Goal: Check status: Check status

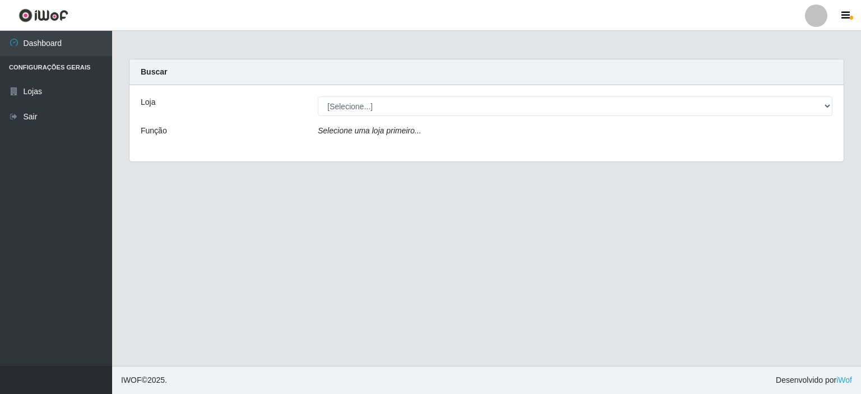
click at [451, 118] on div "Loja [Selecione...] Corte Fácil - Unidade Planalto Função Selecione uma loja pr…" at bounding box center [486, 123] width 714 height 76
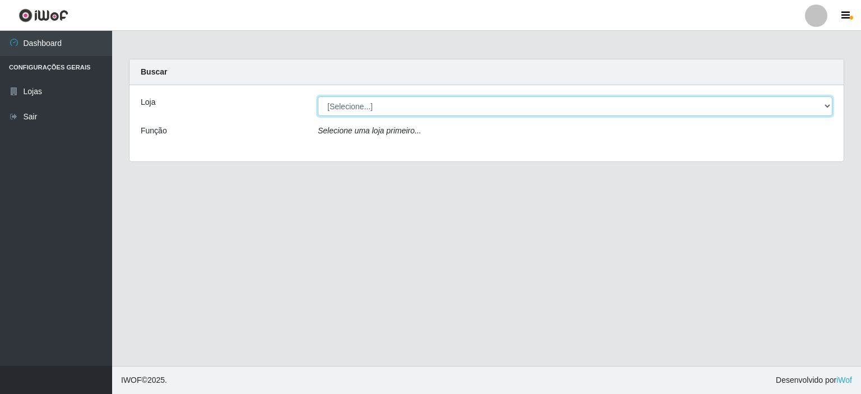
click at [453, 115] on select "[Selecione...] Corte Fácil - Unidade Planalto" at bounding box center [575, 106] width 514 height 20
select select "202"
click at [318, 96] on select "[Selecione...] Corte Fácil - Unidade Planalto" at bounding box center [575, 106] width 514 height 20
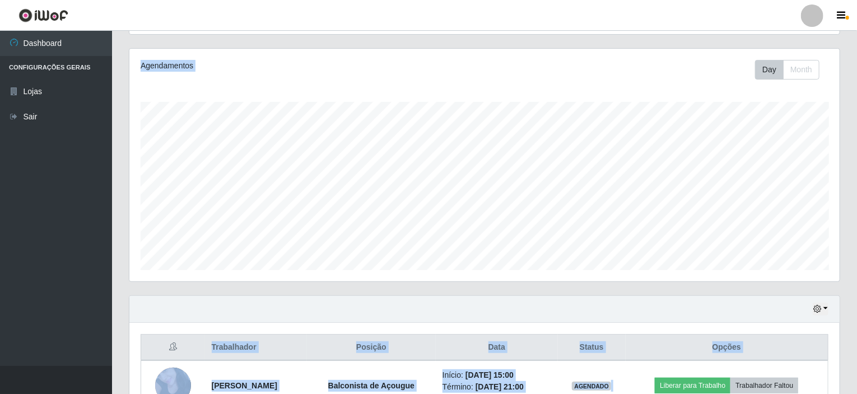
scroll to position [198, 0]
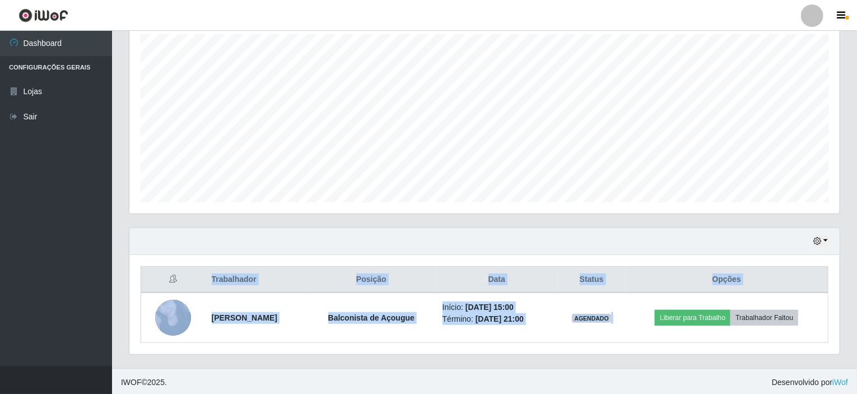
click at [513, 231] on div "Hoje 1 dia 3 dias 1 Semana Não encerrados" at bounding box center [484, 241] width 711 height 27
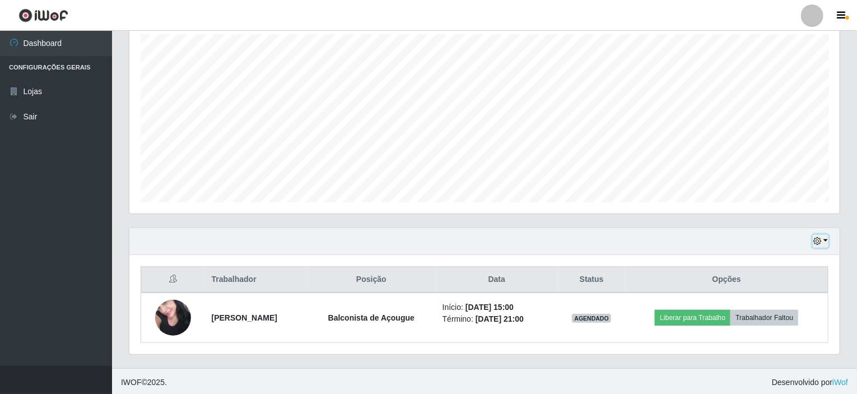
click at [822, 238] on icon "button" at bounding box center [818, 241] width 8 height 8
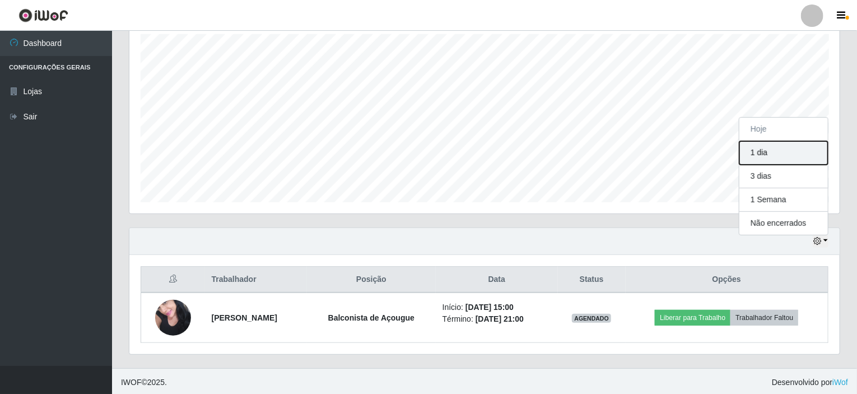
click at [788, 157] on button "1 dia" at bounding box center [784, 153] width 89 height 24
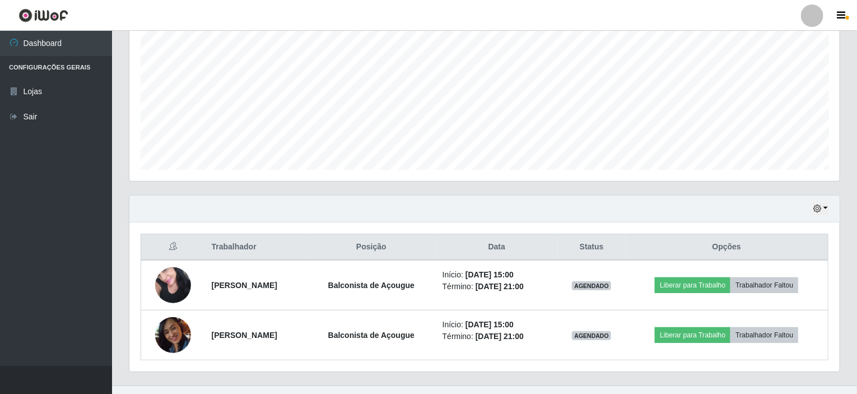
scroll to position [248, 0]
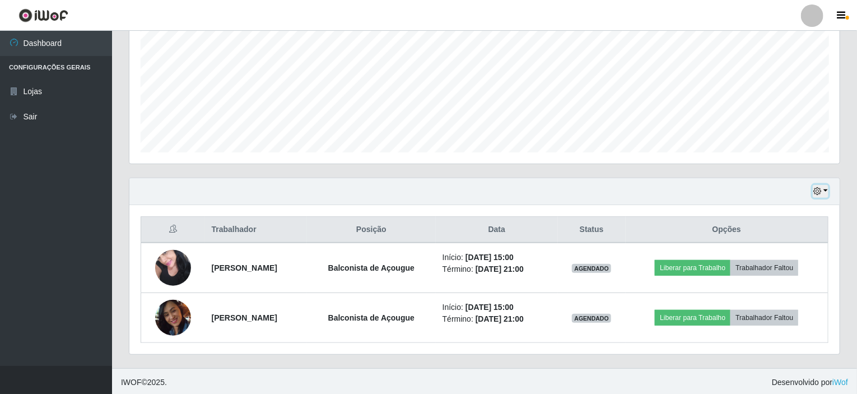
click at [826, 189] on button "button" at bounding box center [821, 191] width 16 height 13
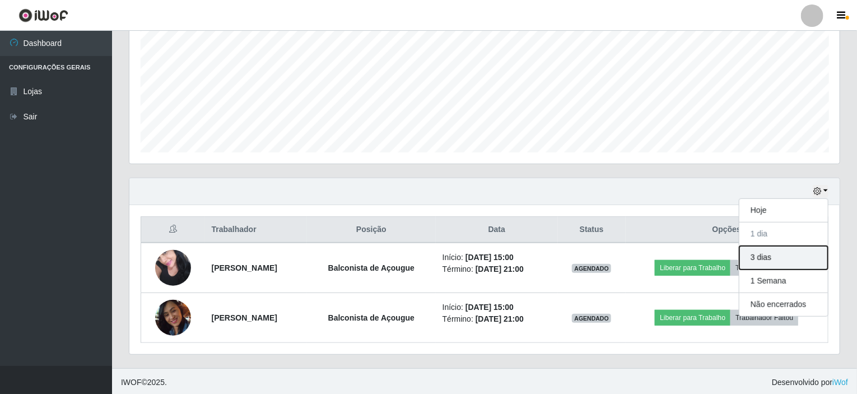
click at [794, 257] on button "3 dias" at bounding box center [784, 258] width 89 height 24
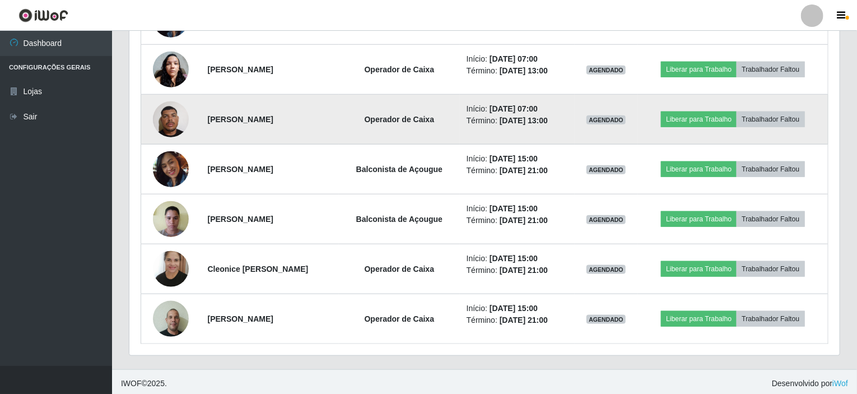
scroll to position [547, 0]
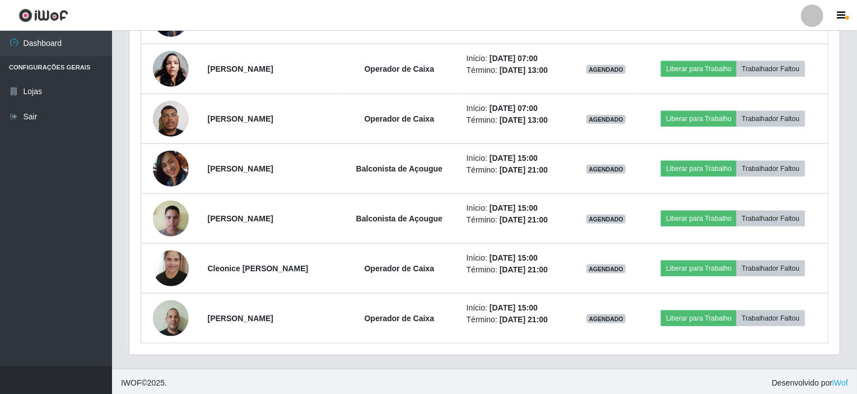
click at [619, 349] on div "Trabalhador Posição Data Status Opções [PERSON_NAME] Balconista de Açougue Iníc…" at bounding box center [484, 130] width 711 height 448
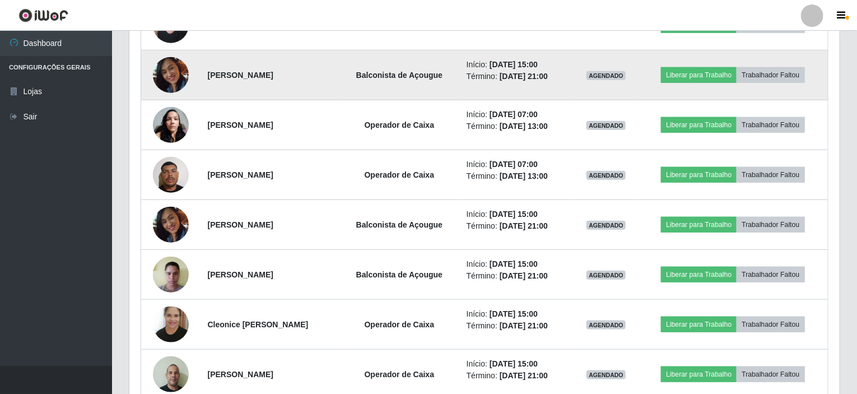
scroll to position [379, 0]
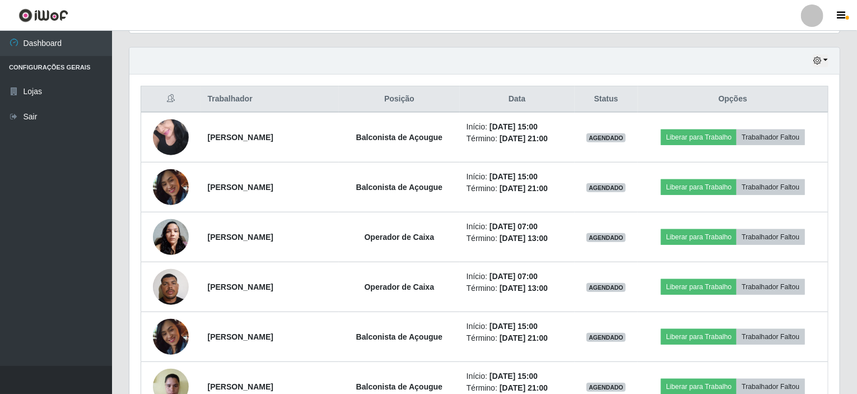
click at [824, 68] on div "Hoje 1 dia 3 dias 1 Semana Não encerrados" at bounding box center [484, 61] width 711 height 27
click at [825, 61] on button "button" at bounding box center [821, 60] width 16 height 13
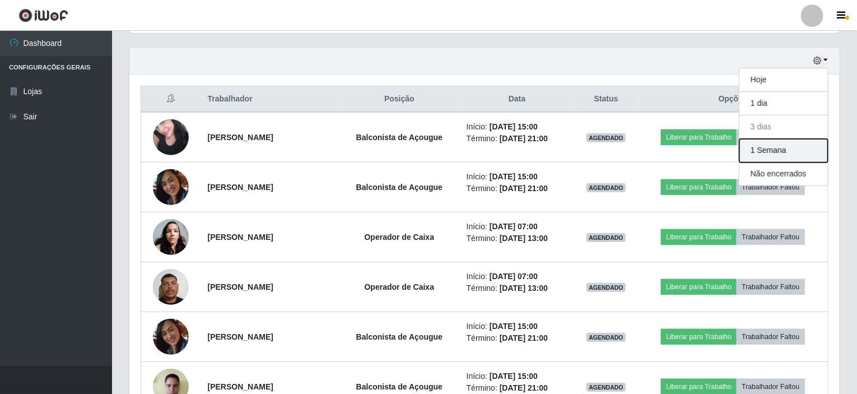
click at [796, 145] on button "1 Semana" at bounding box center [784, 151] width 89 height 24
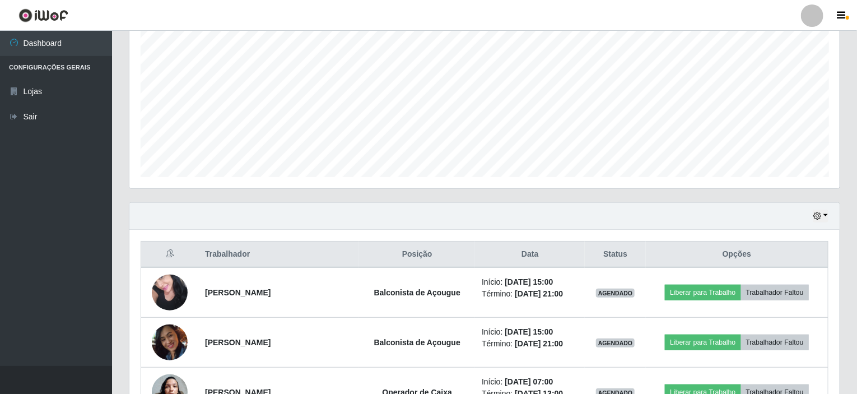
scroll to position [224, 0]
click at [827, 212] on button "button" at bounding box center [821, 215] width 16 height 13
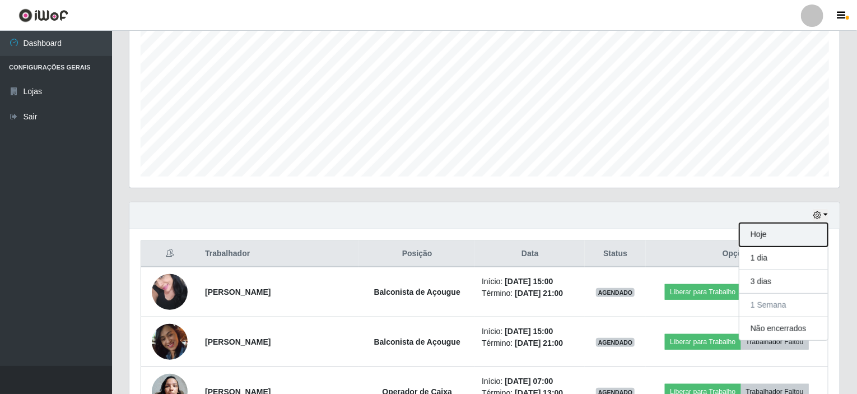
click at [803, 231] on button "Hoje" at bounding box center [784, 235] width 89 height 24
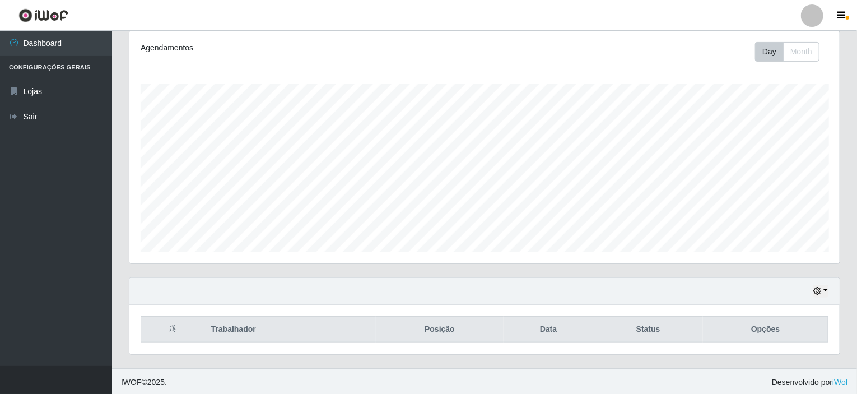
scroll to position [198, 0]
